Goal: Task Accomplishment & Management: Complete application form

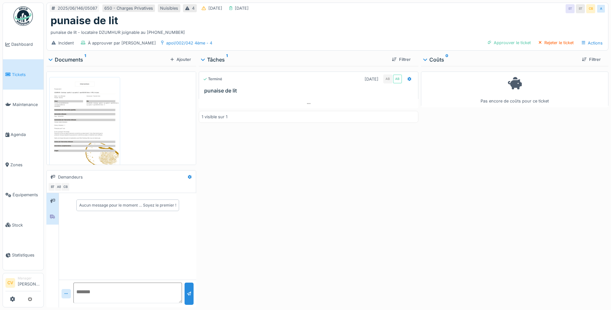
click at [54, 219] on div at bounding box center [52, 217] width 5 height 6
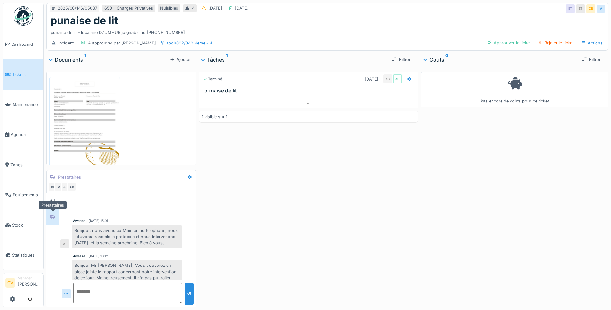
scroll to position [50, 0]
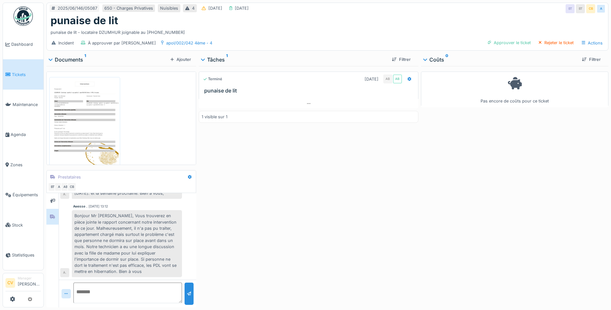
click at [95, 148] on img at bounding box center [85, 126] width 68 height 95
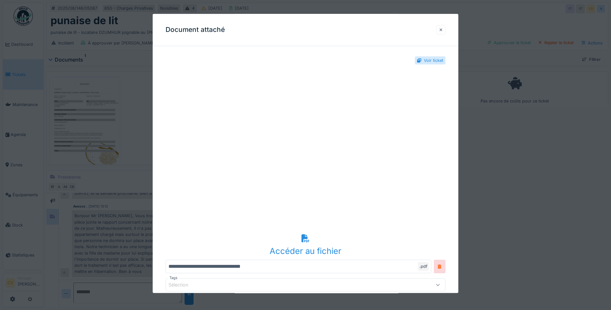
click at [442, 28] on div at bounding box center [440, 30] width 3 height 6
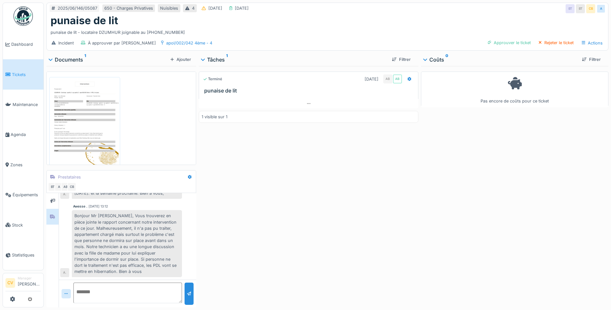
click at [27, 9] on img at bounding box center [23, 15] width 19 height 19
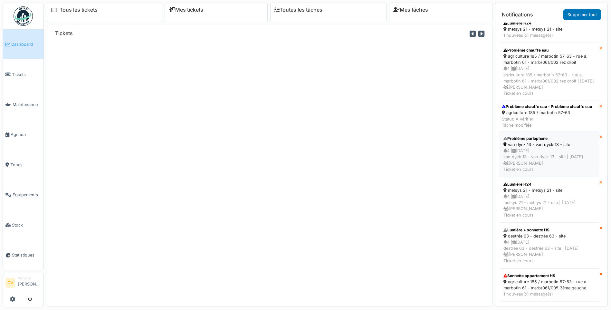
scroll to position [284, 0]
click at [518, 279] on div "agriculture 185 / marbotin 57-63 - rue a. marbotin 61 - marb/061/005 3ème gauche" at bounding box center [549, 285] width 92 height 12
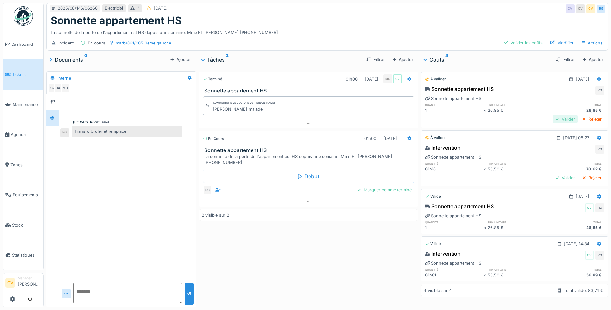
click at [553, 115] on div "Valider" at bounding box center [565, 119] width 24 height 9
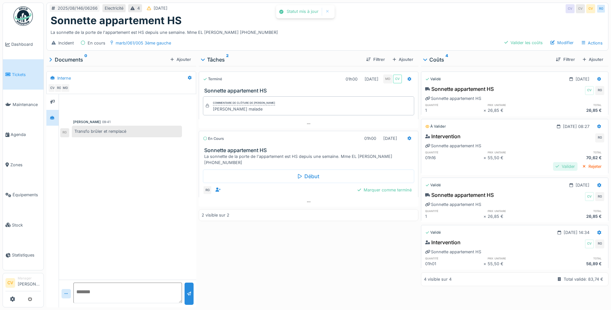
click at [553, 168] on div "Valider" at bounding box center [565, 166] width 24 height 9
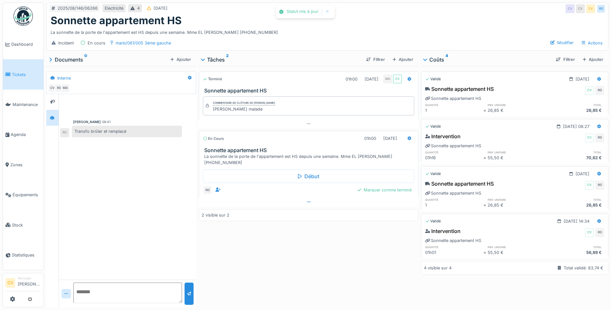
click at [328, 205] on div at bounding box center [309, 201] width 220 height 9
click at [376, 201] on div "Marquer comme terminé" at bounding box center [384, 203] width 59 height 9
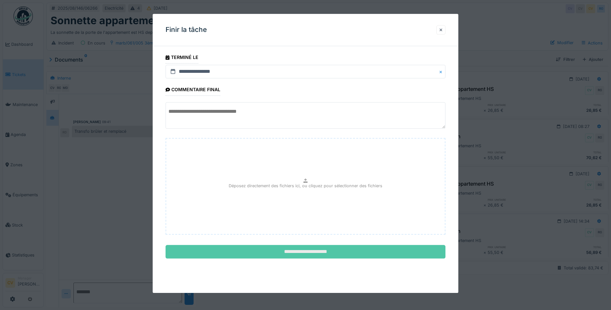
click at [335, 249] on input "**********" at bounding box center [306, 252] width 280 height 14
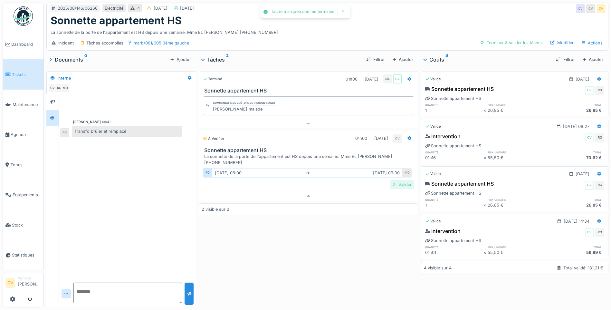
click at [406, 183] on div "Valider" at bounding box center [402, 184] width 24 height 9
click at [437, 36] on div "Incident Tâches accomplies marb/061/005 3ème gauche Envoyer pour approbation Ap…" at bounding box center [327, 43] width 561 height 14
click at [435, 38] on div "Envoyer pour approbation" at bounding box center [440, 42] width 64 height 9
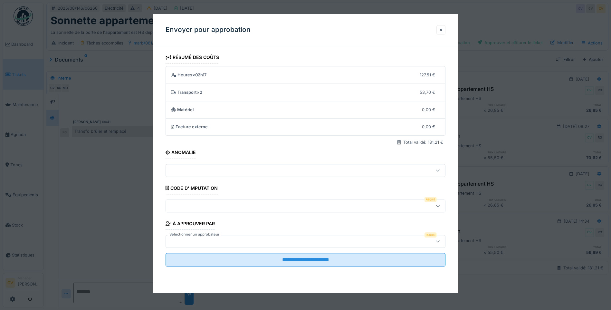
click at [250, 201] on div at bounding box center [306, 205] width 280 height 13
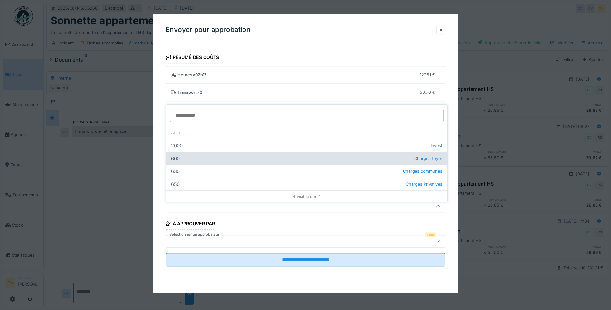
click at [284, 154] on div "600 Charges foyer" at bounding box center [306, 158] width 281 height 13
type input "***"
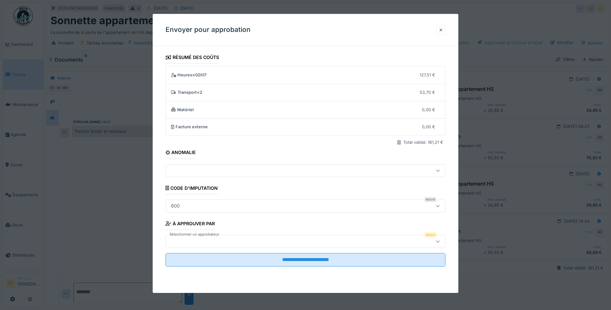
click at [262, 245] on div at bounding box center [306, 241] width 280 height 13
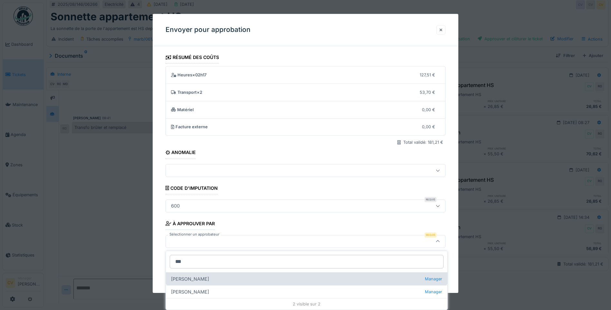
type input "***"
click at [210, 277] on div "Charlotte Verstappen Manager" at bounding box center [306, 278] width 281 height 13
type input "****"
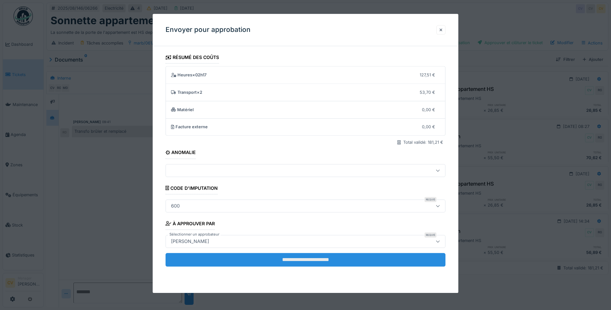
click at [255, 263] on input "**********" at bounding box center [306, 260] width 280 height 14
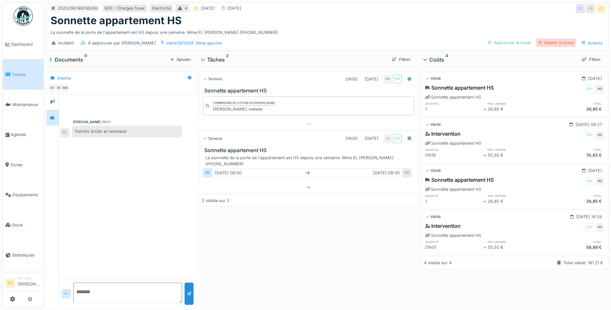
click at [551, 38] on div "Rejeter le ticket" at bounding box center [556, 42] width 40 height 9
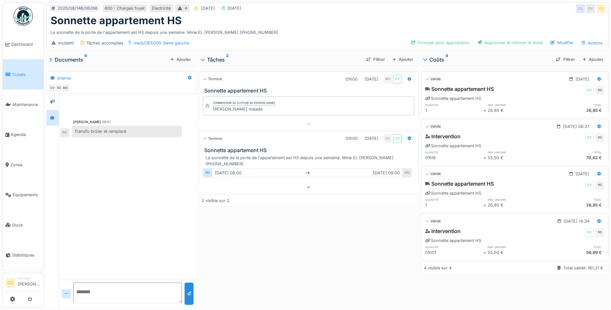
click at [14, 18] on img at bounding box center [23, 15] width 19 height 19
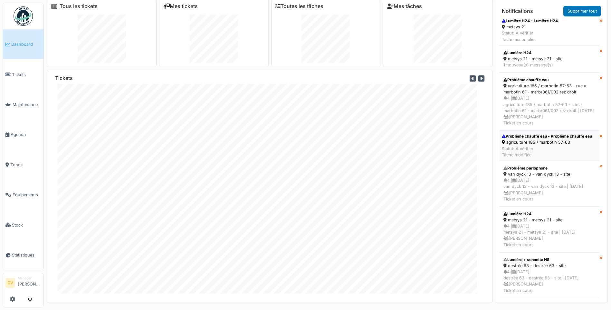
scroll to position [7, 0]
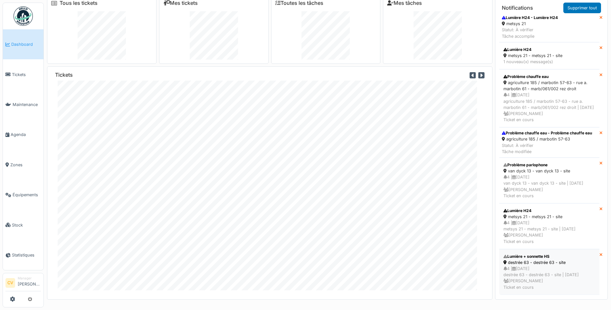
click at [536, 265] on div "4 | 16/08/2025 destrée 63 - destrée 63 - site | Il y a 1 jour(s) Charlotte Vers…" at bounding box center [549, 277] width 92 height 25
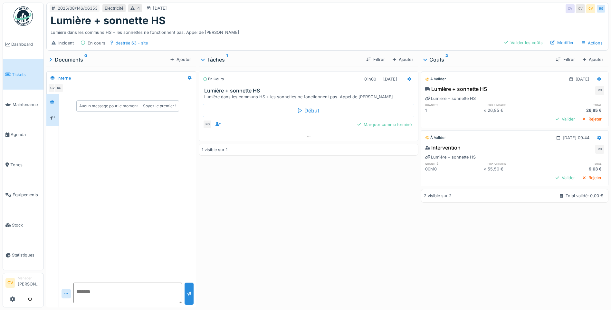
click at [47, 119] on div at bounding box center [52, 118] width 12 height 16
click at [271, 137] on div at bounding box center [309, 135] width 220 height 9
click at [52, 112] on div at bounding box center [53, 117] width 10 height 11
click at [159, 295] on textarea at bounding box center [127, 292] width 108 height 21
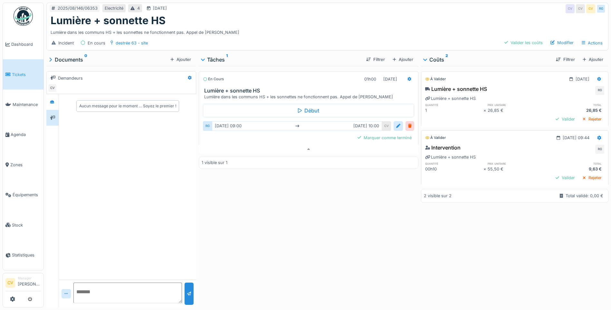
scroll to position [0, 0]
click at [49, 104] on div at bounding box center [52, 102] width 9 height 8
click at [50, 125] on div at bounding box center [52, 118] width 12 height 16
click at [50, 106] on div at bounding box center [52, 102] width 9 height 11
click at [91, 297] on textarea at bounding box center [127, 292] width 108 height 21
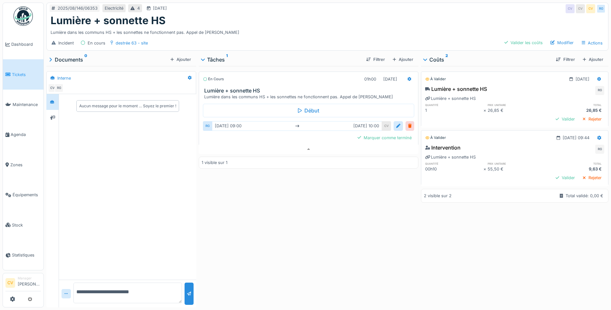
type textarea "**********"
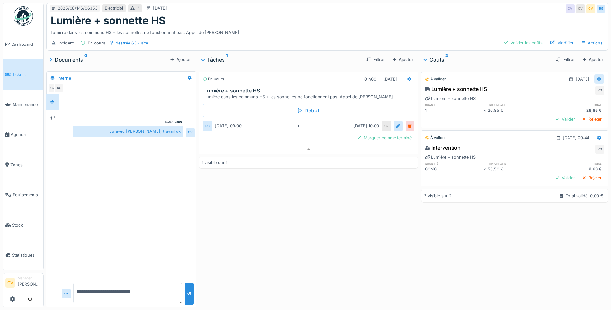
click at [594, 76] on div at bounding box center [599, 78] width 10 height 9
click at [533, 268] on div "À valider 12/08/2025 Lumière + sonnette HS RG Lumière + sonnette HS quantité pr…" at bounding box center [514, 185] width 187 height 239
